Goal: Communication & Community: Share content

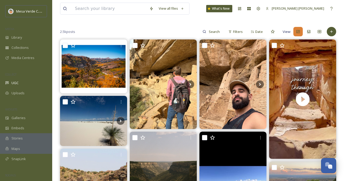
scroll to position [56, 0]
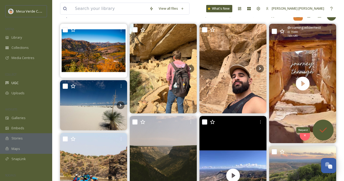
click at [322, 130] on icon at bounding box center [323, 130] width 10 height 10
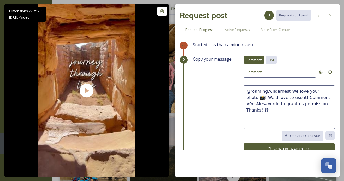
click at [270, 61] on span "DM" at bounding box center [270, 59] width 5 height 5
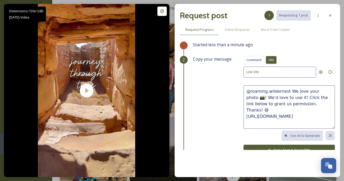
drag, startPoint x: 306, startPoint y: 103, endPoint x: 288, endPoint y: 92, distance: 20.9
click at [288, 92] on textarea "@roaming.wildernest We love your photo 📸! We'd love to use it! Click the link b…" at bounding box center [288, 106] width 91 height 43
paste textarea "This video is super cool! We'd love to share it on our socials, with credit to …"
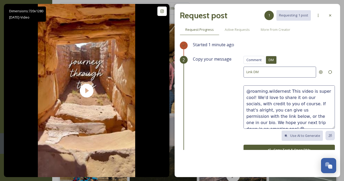
click at [322, 91] on textarea "@roaming.wildernest This video is super cool! We'd love to share it on our soci…" at bounding box center [288, 106] width 91 height 43
click at [253, 98] on textarea "@roaming.wildernest This video is super cool! We'd love to share it on our soci…" at bounding box center [288, 106] width 91 height 43
drag, startPoint x: 256, startPoint y: 122, endPoint x: 246, endPoint y: 122, distance: 11.0
click at [246, 122] on textarea "@roaming.wildernest This video is amazing! We'd love to share it on our socials…" at bounding box center [288, 106] width 91 height 43
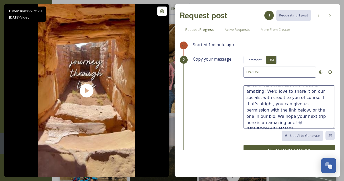
type textarea "@roaming.wildernest This video is amazing! We'd love to share it on our socials…"
click at [283, 146] on button "Copy Text & Open DMs" at bounding box center [288, 150] width 91 height 11
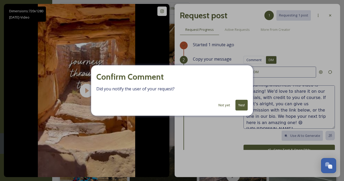
click at [224, 105] on button "Not yet" at bounding box center [224, 105] width 17 height 10
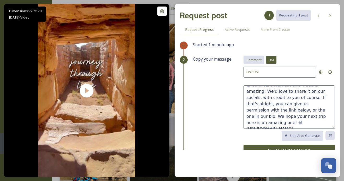
click at [259, 60] on span "Comment" at bounding box center [253, 59] width 15 height 5
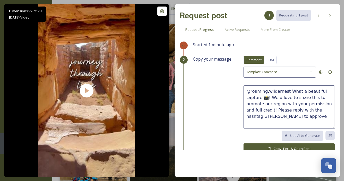
drag, startPoint x: 325, startPoint y: 110, endPoint x: 288, endPoint y: 92, distance: 40.8
click at [288, 92] on textarea "@roaming.wildernest What a beautiful capture 📸! We’d love to share this to prom…" at bounding box center [288, 106] width 91 height 43
paste textarea "@roaming.wildernest This video is amazing! We'd love to share it on our socials…"
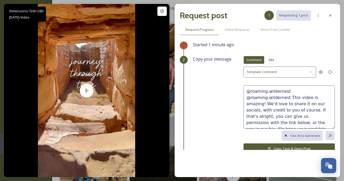
scroll to position [9, 0]
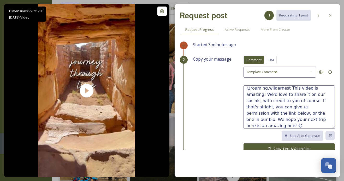
click at [246, 124] on textarea "@roaming.wildernest @roaming.wildernest This video is amazing! We'd love to sha…" at bounding box center [288, 106] width 91 height 43
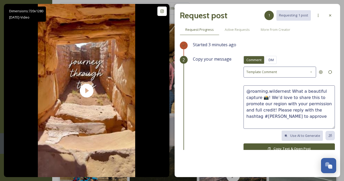
scroll to position [0, 0]
click at [267, 97] on textarea "@roaming.wildernest What a beautiful capture 📸! We’d love to share this to prom…" at bounding box center [288, 106] width 91 height 43
click at [265, 97] on textarea "@roaming.wildernest What a beautiful capture 📸! We’d love to share this to prom…" at bounding box center [288, 106] width 91 height 43
click at [248, 97] on textarea "@roaming.wildernest We love this, this is a fnastic video! We’d love to share t…" at bounding box center [288, 106] width 91 height 43
drag, startPoint x: 310, startPoint y: 91, endPoint x: 288, endPoint y: 91, distance: 21.7
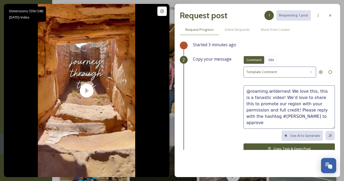
click at [288, 92] on textarea "@roaming.wildernest We love this, this is a fanastic video! We’d love to share …" at bounding box center [288, 106] width 91 height 43
click at [255, 98] on textarea "@roaming.wildernest Great eye, this is a fanastic video! We’d love to share thi…" at bounding box center [288, 106] width 91 height 43
click at [311, 98] on textarea "@roaming.wildernest Great eye, this is a fantastic video! We’d love to share th…" at bounding box center [288, 106] width 91 height 43
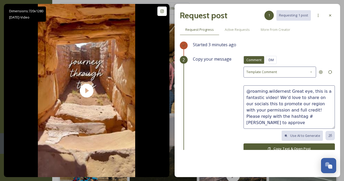
click at [268, 103] on textarea "@roaming.wildernest Great eye, this is a fantastic video! We’d love to share on…" at bounding box center [288, 106] width 91 height 43
click at [302, 104] on textarea "@roaming.wildernest Great eye, this is a fantastic video! We’d love to share on…" at bounding box center [288, 106] width 91 height 43
click at [294, 110] on textarea "@roaming.wildernest Great eye, this is a fantastic video! We’d love to share on…" at bounding box center [288, 106] width 91 height 43
click at [325, 116] on textarea "@roaming.wildernest Great eye, this is a fantastic video! We’d love to share on…" at bounding box center [288, 106] width 91 height 43
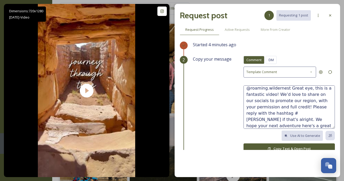
type textarea "@roaming.wildernest Great eye, this is a fantastic video! We’d love to share on…"
click at [265, 145] on button "Copy Text & Open Post" at bounding box center [288, 148] width 91 height 11
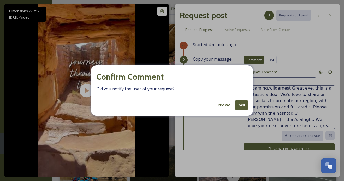
click at [242, 105] on button "Yes!" at bounding box center [241, 105] width 12 height 11
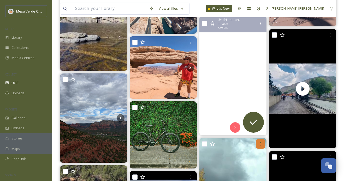
scroll to position [477, 0]
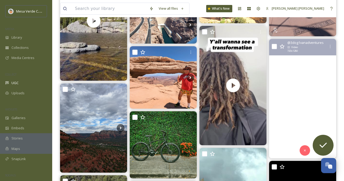
click at [292, 124] on video "Colorado dreaming \a\a#colorado #georgetowncolorado #steamboatsprings #mesaverd…" at bounding box center [302, 98] width 67 height 119
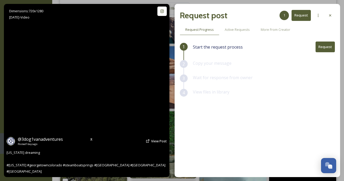
click at [110, 111] on video "Colorado dreaming \a\a#colorado #georgetowncolorado #steamboatsprings #mesaverd…" at bounding box center [86, 90] width 97 height 173
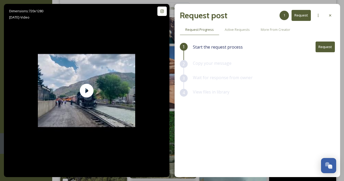
click at [324, 48] on button "Request" at bounding box center [324, 46] width 19 height 11
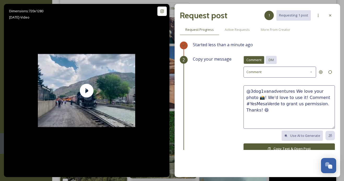
click at [270, 57] on div "DM" at bounding box center [271, 60] width 11 height 8
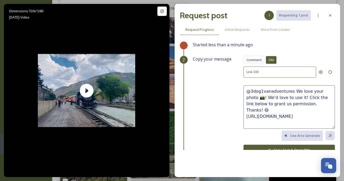
drag, startPoint x: 313, startPoint y: 104, endPoint x: 291, endPoint y: 92, distance: 25.2
click at [291, 92] on textarea "@3dog1vanadventures We love your photo 📸! We'd love to use it! Click the link b…" at bounding box center [288, 106] width 91 height 43
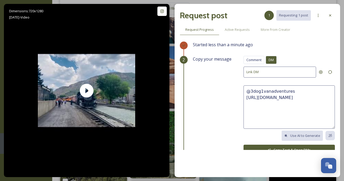
paste textarea "This video is super cool! We'd love to share it on our socials, with credit to …"
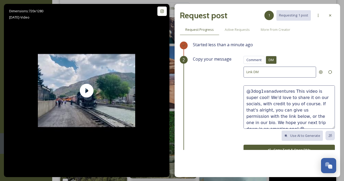
scroll to position [6, 0]
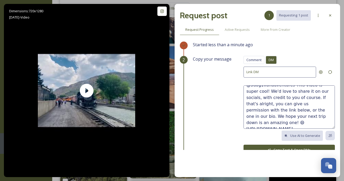
drag, startPoint x: 315, startPoint y: 115, endPoint x: 262, endPoint y: 114, distance: 53.2
click at [262, 114] on textarea "@3dog1vanadventures This video is super cool! We'd love to share it on our soci…" at bounding box center [288, 106] width 91 height 43
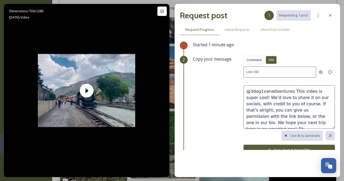
click at [256, 95] on textarea "@3dog1vanadventures This video is super cool! We'd love to share it on our soci…" at bounding box center [288, 106] width 91 height 43
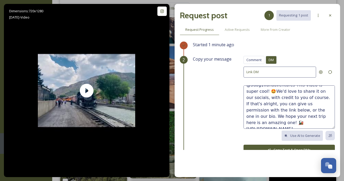
type textarea "@3dog1vanadventures This video is super cool! 🤩We'd love to share it on our soc…"
click at [273, 145] on button "Copy Text & Open DMs" at bounding box center [288, 150] width 91 height 11
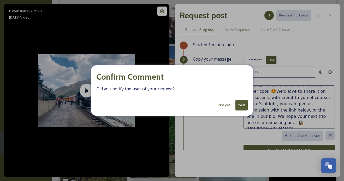
click at [244, 107] on button "Yes!" at bounding box center [241, 105] width 12 height 11
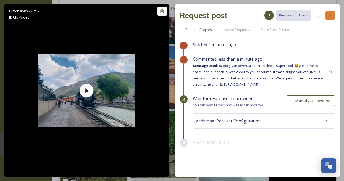
click at [330, 16] on icon at bounding box center [330, 15] width 4 height 4
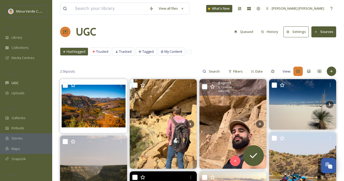
scroll to position [50, 0]
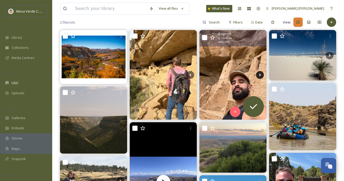
click at [261, 73] on icon at bounding box center [260, 75] width 8 height 8
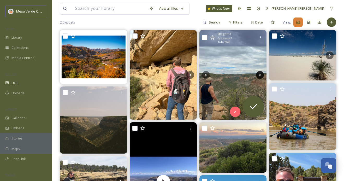
click at [260, 74] on icon at bounding box center [260, 75] width 8 height 8
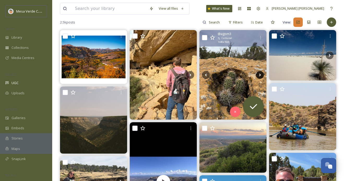
click at [260, 74] on icon at bounding box center [260, 75] width 8 height 8
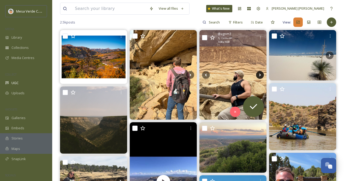
click at [260, 74] on icon at bounding box center [260, 75] width 8 height 8
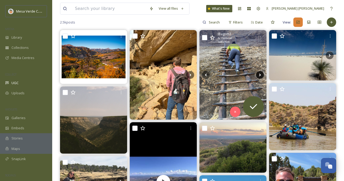
click at [260, 74] on icon at bounding box center [260, 75] width 8 height 8
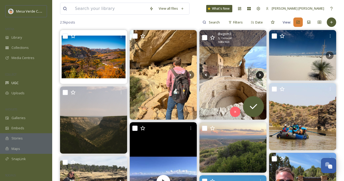
click at [260, 74] on icon at bounding box center [260, 75] width 8 height 8
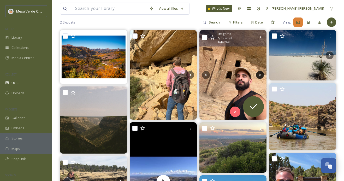
click at [260, 74] on icon at bounding box center [260, 75] width 8 height 8
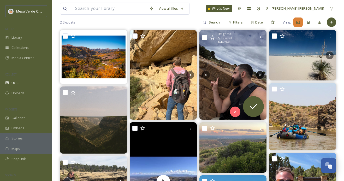
click at [260, 74] on icon at bounding box center [260, 75] width 8 height 8
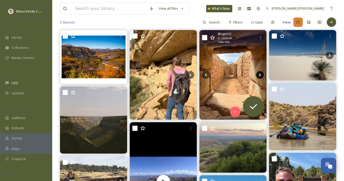
click at [260, 74] on icon at bounding box center [260, 75] width 8 height 8
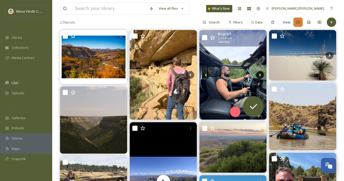
click at [260, 74] on icon at bounding box center [260, 75] width 8 height 8
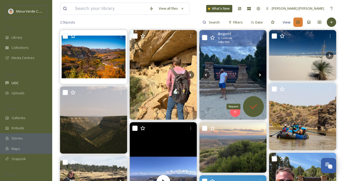
click at [256, 101] on icon at bounding box center [253, 106] width 10 height 10
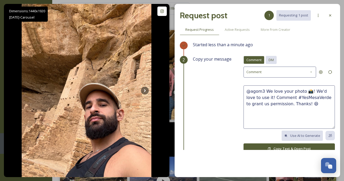
click at [272, 58] on span "DM" at bounding box center [270, 59] width 5 height 5
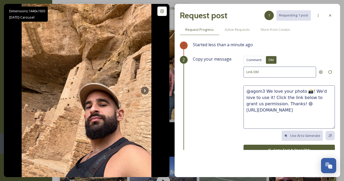
drag, startPoint x: 294, startPoint y: 103, endPoint x: 264, endPoint y: 92, distance: 31.5
click at [265, 92] on textarea "@agom3 We love your photo 📸! We'd love to use it! Click the link below to grant…" at bounding box center [288, 106] width 91 height 43
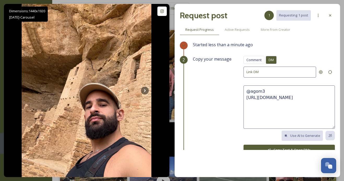
paste textarea "These photos are great, we hope y’all had a fun trip! We'd love to share these …"
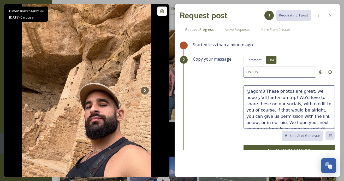
scroll to position [3, 0]
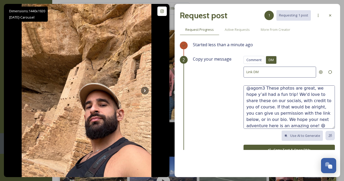
click at [308, 87] on textarea "@agom3 These photos are great, we hope y’all had a fun trip! We'd love to share…" at bounding box center [288, 106] width 91 height 43
click at [253, 93] on textarea "@agom3 These photos are great, we hope y’all had a fun trip! We'd love to share…" at bounding box center [288, 106] width 91 height 43
click at [281, 94] on textarea "@agom3 These photos are great, we hope you had a fun trip! We'd love to share t…" at bounding box center [288, 106] width 91 height 43
click at [284, 126] on textarea "@agom3 These photos are great, we hope you had a fun trip! 🙌 We'd love to share…" at bounding box center [288, 106] width 91 height 43
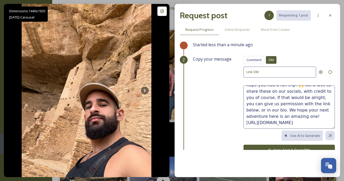
type textarea "@agom3 These photos are great, we hope you had a fun trip! 🙌 We'd love to share…"
click at [278, 146] on button "Copy Text & Open DMs" at bounding box center [288, 150] width 91 height 11
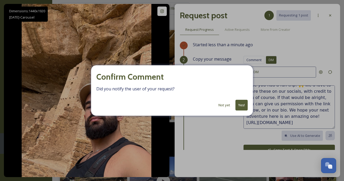
click at [242, 105] on button "Yes!" at bounding box center [241, 105] width 12 height 11
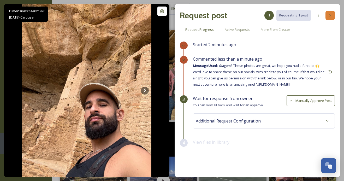
click at [331, 15] on icon at bounding box center [330, 15] width 4 height 4
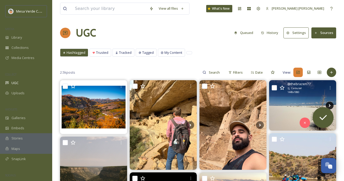
click at [330, 105] on icon at bounding box center [330, 105] width 2 height 3
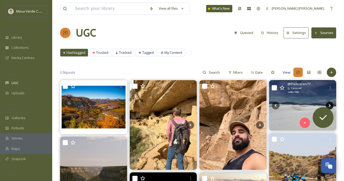
click at [330, 105] on icon at bounding box center [330, 105] width 2 height 3
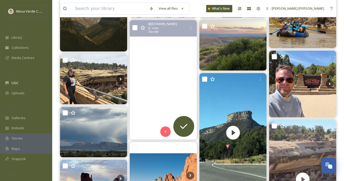
scroll to position [171, 0]
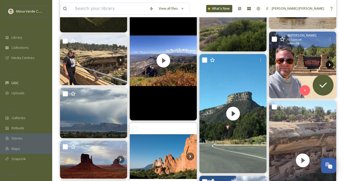
click at [328, 63] on icon at bounding box center [330, 65] width 8 height 8
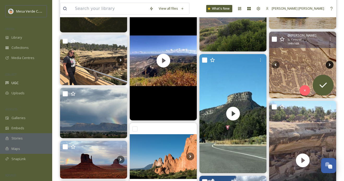
click at [328, 63] on icon at bounding box center [330, 65] width 8 height 8
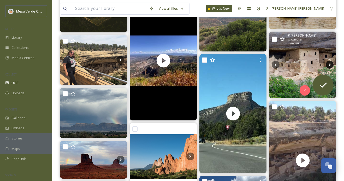
click at [328, 63] on icon at bounding box center [330, 65] width 8 height 8
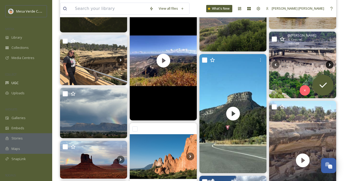
click at [328, 63] on icon at bounding box center [330, 65] width 8 height 8
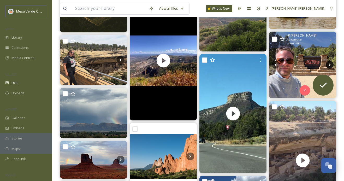
click at [328, 63] on icon at bounding box center [330, 65] width 8 height 8
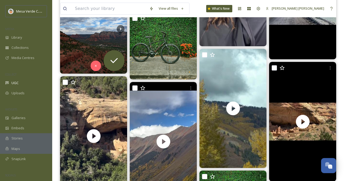
scroll to position [581, 0]
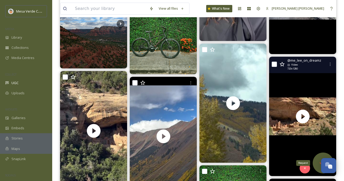
click at [319, 155] on div "Request" at bounding box center [323, 162] width 21 height 21
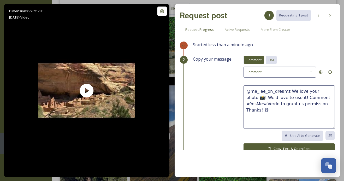
click at [275, 57] on div "DM" at bounding box center [271, 60] width 11 height 8
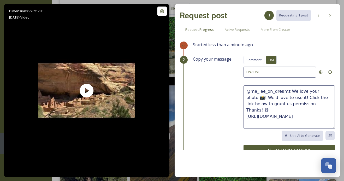
drag, startPoint x: 306, startPoint y: 103, endPoint x: 289, endPoint y: 91, distance: 21.0
click at [289, 91] on textarea "@me_lee_on_dreamz We love your photo 📸! We'd love to use it! Click the link bel…" at bounding box center [288, 106] width 91 height 43
paste textarea "This video is super cool! We'd love to share it on our socials, with credit to …"
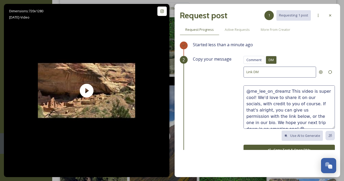
click at [254, 98] on textarea "@me_lee_on_dreamz This video is super cool! We'd love to share it on our social…" at bounding box center [288, 106] width 91 height 43
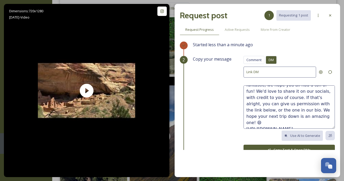
scroll to position [7, 0]
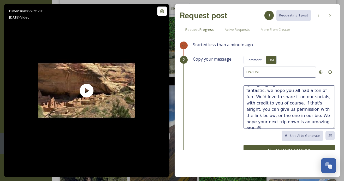
click at [260, 96] on textarea "@me_lee_on_dreamz This video is fantastic, we hope you all had a ton of fun! We…" at bounding box center [288, 106] width 91 height 43
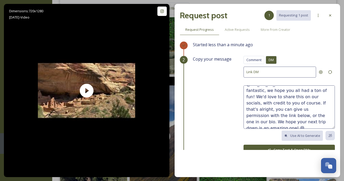
click at [314, 117] on textarea "@me_lee_on_dreamz This video is fantastic, we hope you all had a ton of fun! We…" at bounding box center [288, 106] width 91 height 43
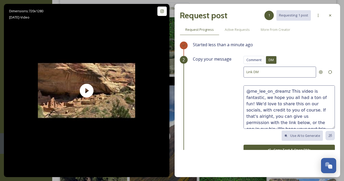
type textarea "@me_lee_on_dreamz This video is fantastic, we hope you all had a ton of fun! We…"
click at [282, 149] on button "Copy Text & Open DMs" at bounding box center [288, 150] width 91 height 11
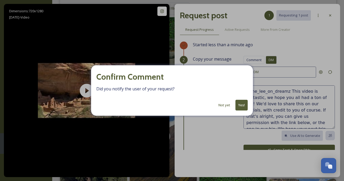
click at [243, 106] on button "Yes!" at bounding box center [241, 105] width 12 height 11
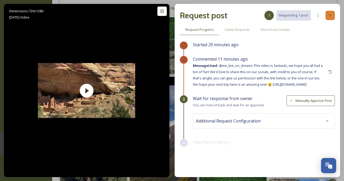
click at [327, 14] on div at bounding box center [329, 15] width 9 height 9
